Goal: Task Accomplishment & Management: Use online tool/utility

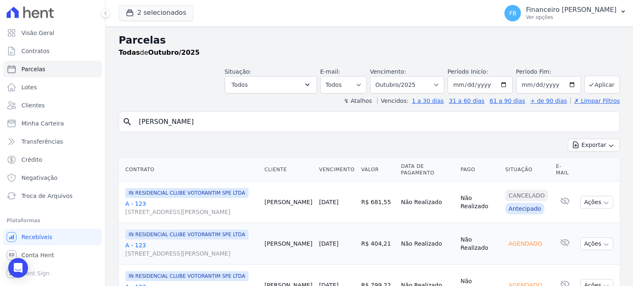
select select
drag, startPoint x: 173, startPoint y: 118, endPoint x: 91, endPoint y: 122, distance: 81.7
click at [91, 122] on div "Visão Geral Contratos [GEOGRAPHIC_DATA] Lotes Clientes Minha Carteira Transferê…" at bounding box center [316, 143] width 633 height 286
type input "luma"
select select
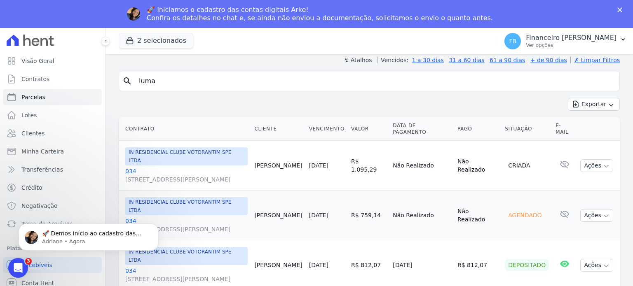
scroll to position [69, 0]
click at [603, 168] on icon "button" at bounding box center [606, 166] width 7 height 7
click at [133, 167] on link "034 [STREET_ADDRESS][PERSON_NAME]" at bounding box center [186, 175] width 122 height 16
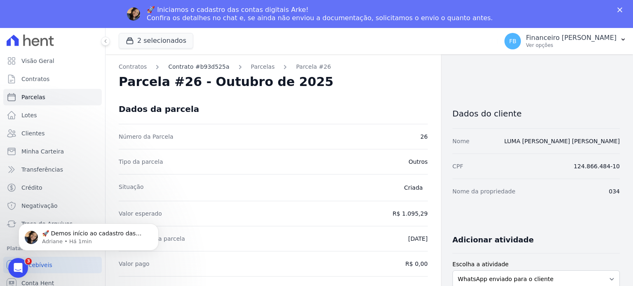
click at [213, 70] on link "Contrato #b93d525a" at bounding box center [198, 67] width 61 height 9
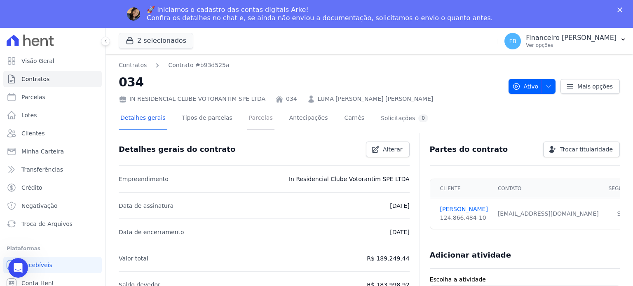
click at [257, 118] on link "Parcelas" at bounding box center [260, 119] width 27 height 22
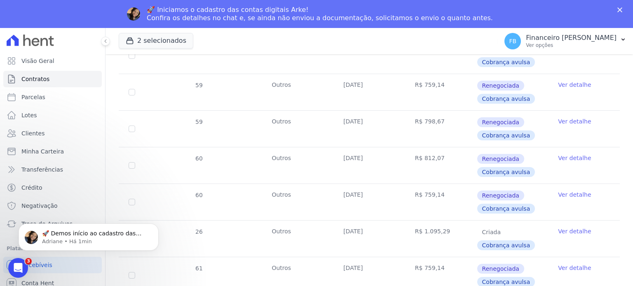
scroll to position [824, 0]
click at [569, 227] on link "Ver detalhe" at bounding box center [574, 231] width 33 height 8
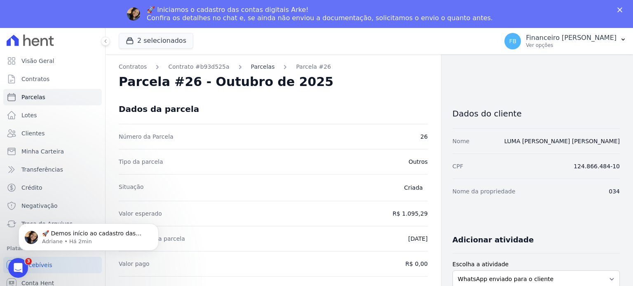
click at [252, 66] on link "Parcelas" at bounding box center [263, 67] width 24 height 9
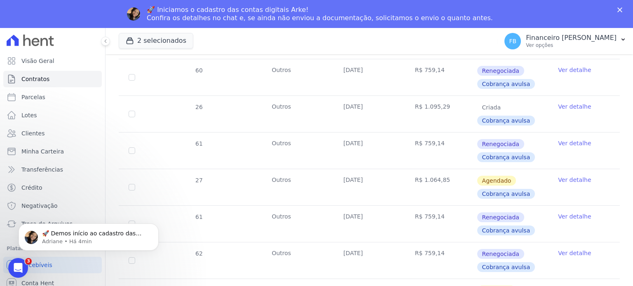
scroll to position [947, 0]
click at [504, 120] on span "Cobrança avulsa" at bounding box center [506, 122] width 58 height 10
click at [572, 104] on link "Ver detalhe" at bounding box center [574, 107] width 33 height 8
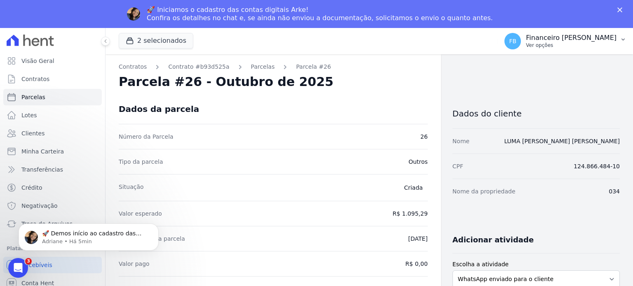
click at [573, 46] on p "Ver opções" at bounding box center [571, 45] width 91 height 7
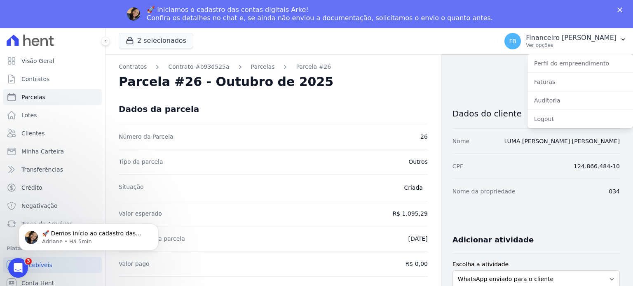
click at [365, 105] on div "Dados da parcela" at bounding box center [273, 109] width 309 height 30
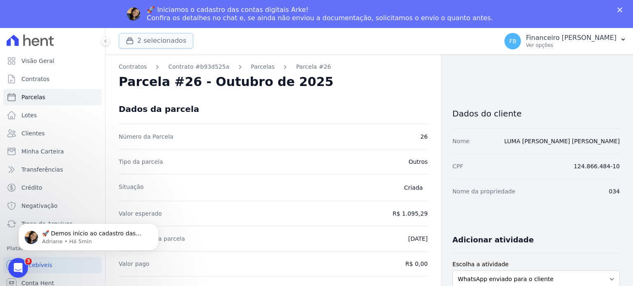
click at [173, 46] on button "2 selecionados" at bounding box center [156, 41] width 75 height 16
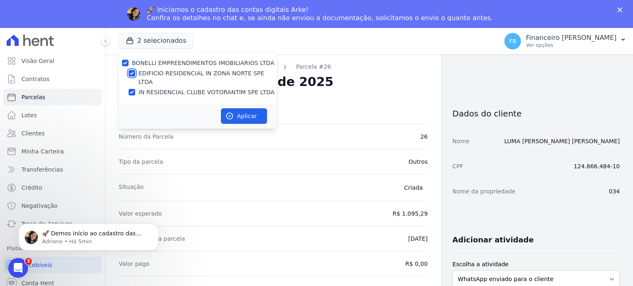
click at [133, 74] on input "EDIFICIO RESIDENCIAL IN ZONA NORTE SPE LTDA" at bounding box center [132, 73] width 7 height 7
checkbox input "false"
click at [252, 110] on button "Aplicar" at bounding box center [244, 116] width 46 height 16
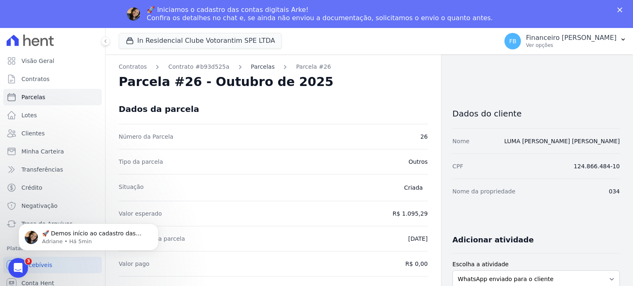
click at [259, 67] on link "Parcelas" at bounding box center [263, 67] width 24 height 9
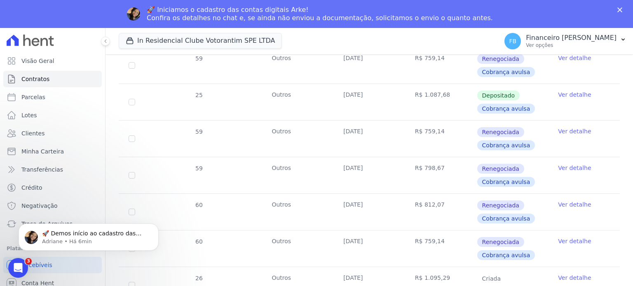
scroll to position [783, 0]
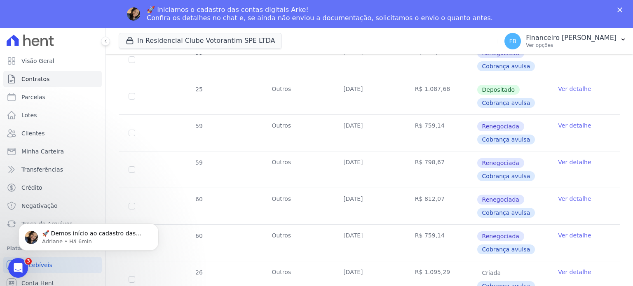
click at [394, 191] on td "[DATE]" at bounding box center [369, 206] width 72 height 36
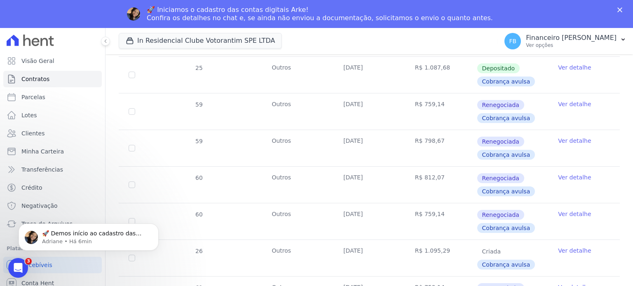
scroll to position [824, 0]
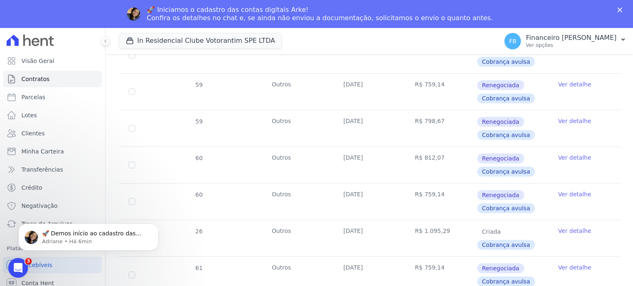
click at [564, 231] on link "Ver detalhe" at bounding box center [574, 231] width 33 height 8
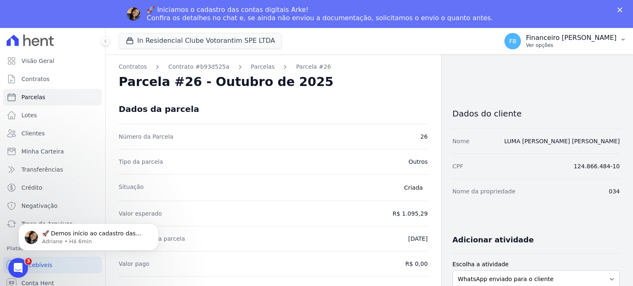
click at [610, 39] on p "Financeiro [PERSON_NAME]" at bounding box center [571, 38] width 91 height 8
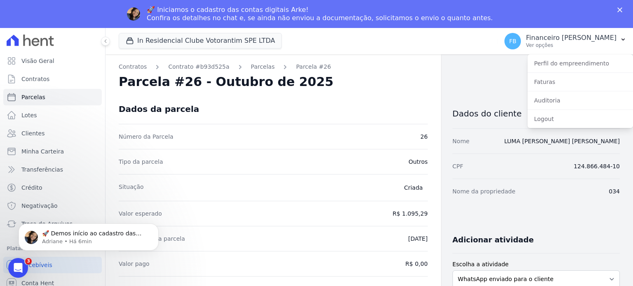
click at [369, 101] on div "Dados da parcela" at bounding box center [273, 109] width 309 height 30
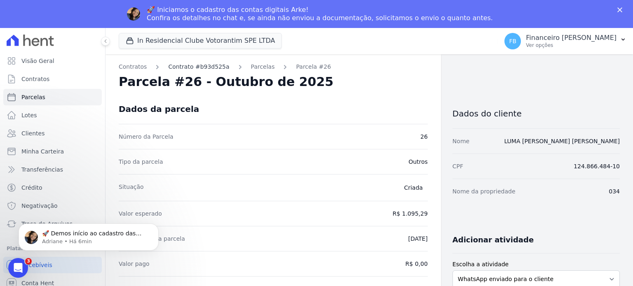
click at [210, 66] on link "Contrato #b93d525a" at bounding box center [198, 67] width 61 height 9
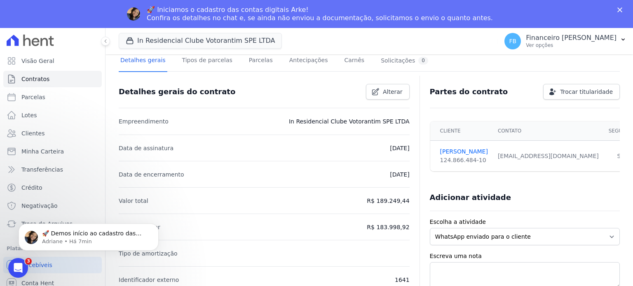
scroll to position [55, 0]
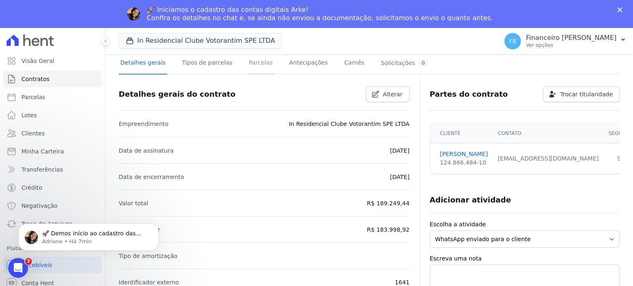
click at [249, 63] on link "Parcelas" at bounding box center [260, 64] width 27 height 22
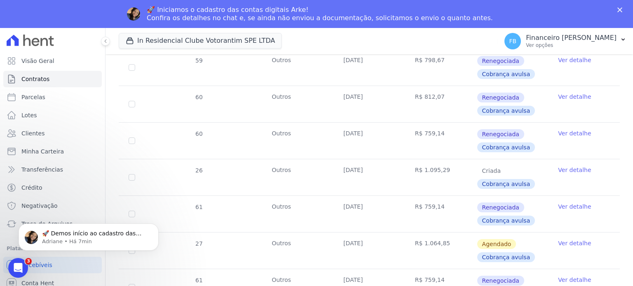
scroll to position [906, 0]
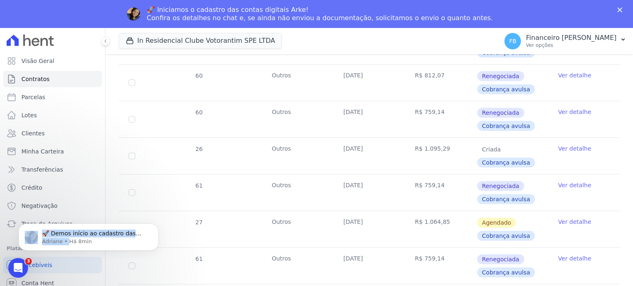
drag, startPoint x: 67, startPoint y: 276, endPoint x: 182, endPoint y: 202, distance: 136.3
click at [171, 206] on html "🚀 Demos início ao cadastro das Contas Digitais Arke! Iniciamos a abertura para …" at bounding box center [88, 235] width 165 height 58
click at [153, 225] on button "Dismiss notification" at bounding box center [156, 226] width 11 height 11
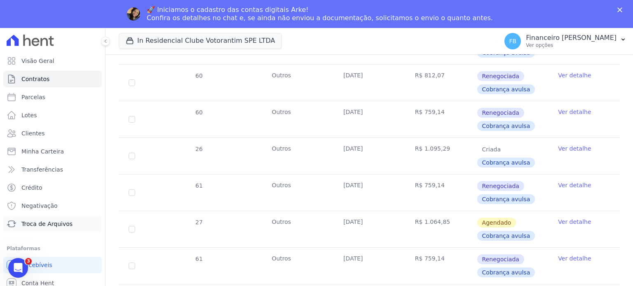
click at [65, 224] on span "Troca de Arquivos" at bounding box center [46, 224] width 51 height 8
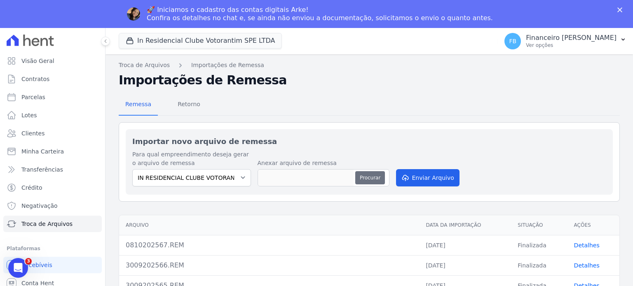
click at [358, 175] on button "Procurar" at bounding box center [370, 177] width 30 height 13
type input "0810202568.REM"
click at [425, 178] on button "Enviar Arquivo" at bounding box center [427, 177] width 63 height 17
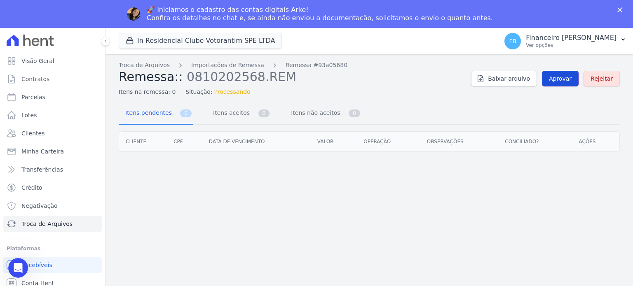
click at [561, 78] on span "Aprovar" at bounding box center [560, 79] width 23 height 8
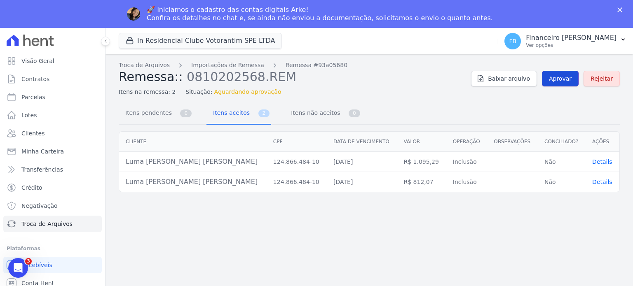
click at [565, 75] on span "Aprovar" at bounding box center [560, 79] width 23 height 8
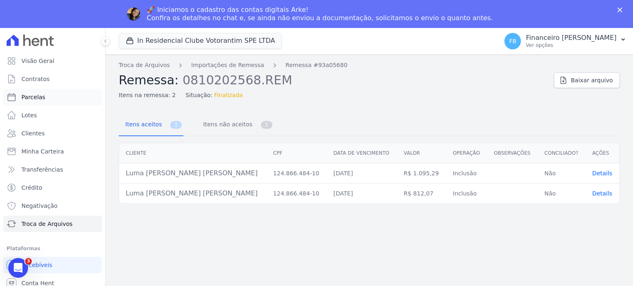
click at [46, 99] on link "Parcelas" at bounding box center [52, 97] width 98 height 16
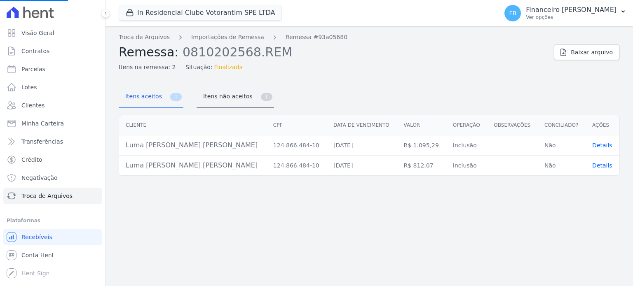
select select
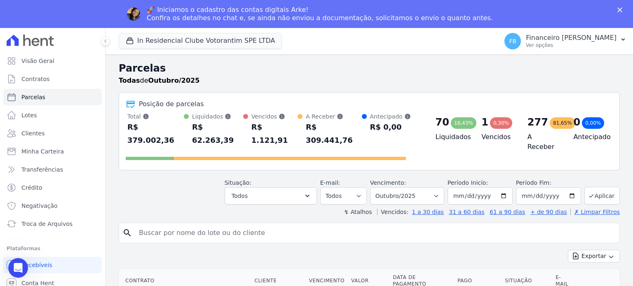
click at [160, 225] on input "search" at bounding box center [375, 233] width 482 height 16
type input "luma"
select select
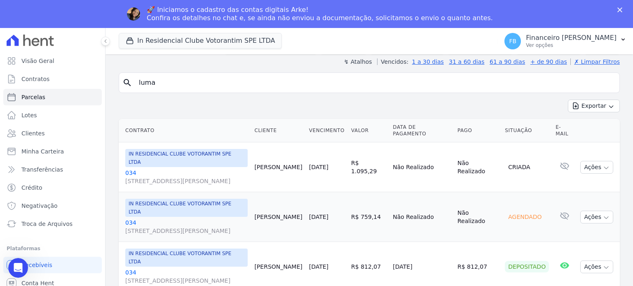
scroll to position [69, 0]
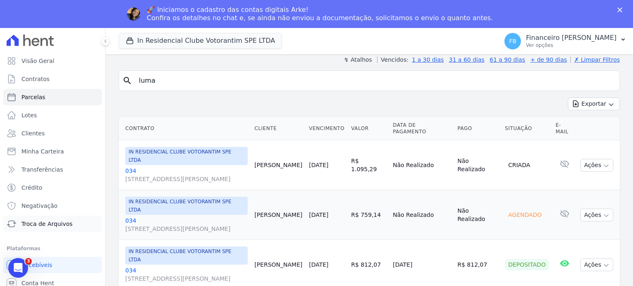
click at [77, 226] on link "Troca de Arquivos" at bounding box center [52, 224] width 98 height 16
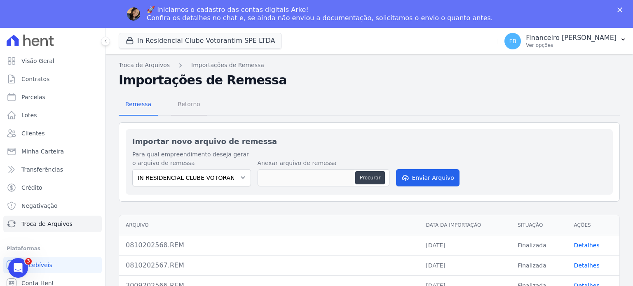
click at [182, 105] on span "Retorno" at bounding box center [189, 104] width 33 height 16
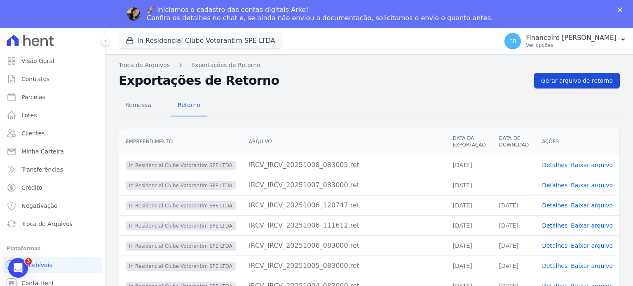
click at [587, 77] on span "Gerar arquivo de retorno" at bounding box center [577, 81] width 72 height 8
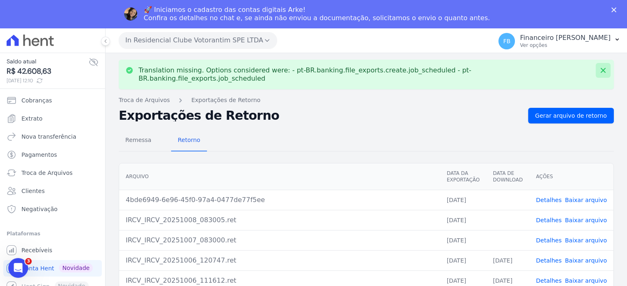
click at [599, 70] on icon at bounding box center [603, 70] width 8 height 8
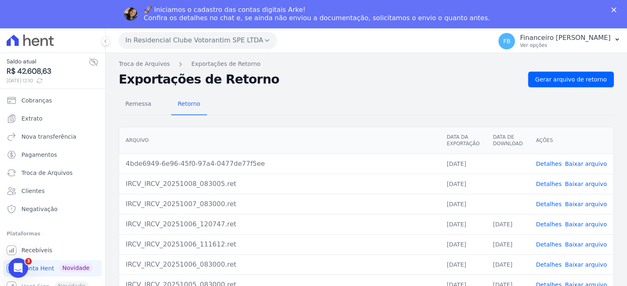
click at [588, 164] on link "Baixar arquivo" at bounding box center [585, 164] width 42 height 7
click at [48, 254] on span "Recebíveis" at bounding box center [36, 250] width 31 height 8
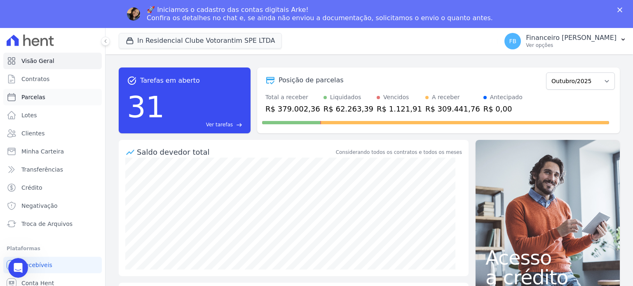
click at [49, 96] on link "Parcelas" at bounding box center [52, 97] width 98 height 16
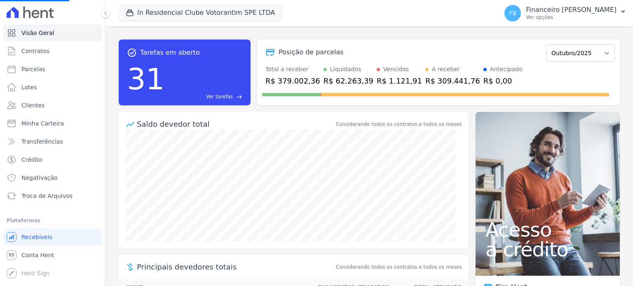
select select
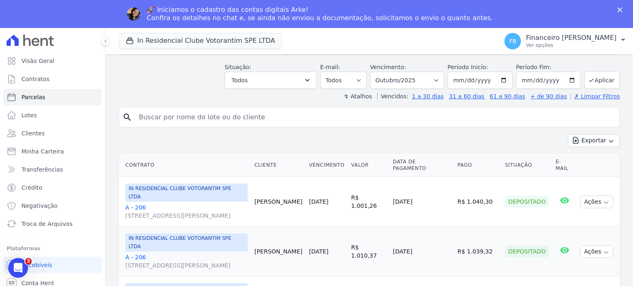
scroll to position [124, 0]
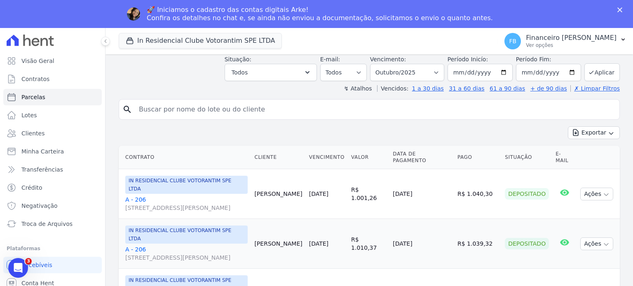
click at [185, 102] on input "search" at bounding box center [375, 109] width 482 height 16
type input "luma"
select select
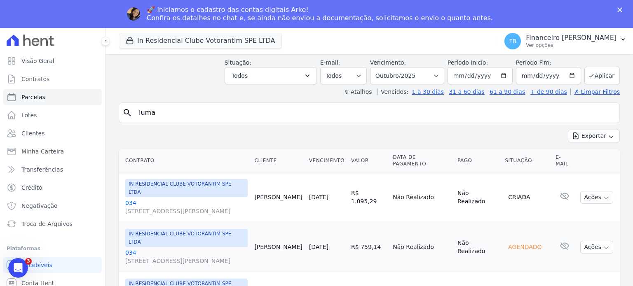
scroll to position [69, 0]
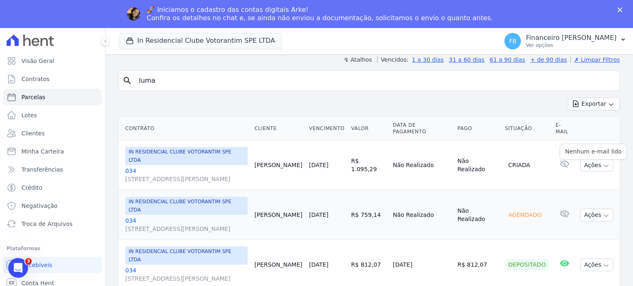
click at [561, 166] on icon at bounding box center [564, 164] width 9 height 7
click at [595, 165] on button "Ações" at bounding box center [596, 165] width 33 height 13
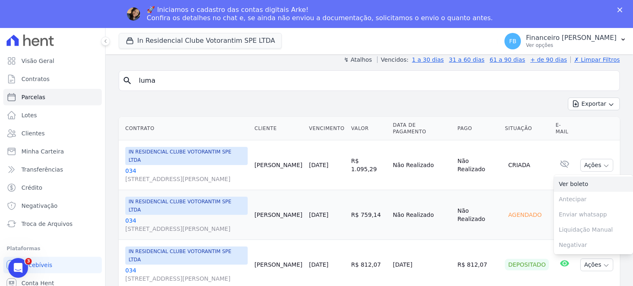
click at [572, 184] on link "Ver boleto" at bounding box center [593, 184] width 79 height 15
click at [596, 267] on button "Ações" at bounding box center [596, 265] width 33 height 13
